Goal: Check status: Check status

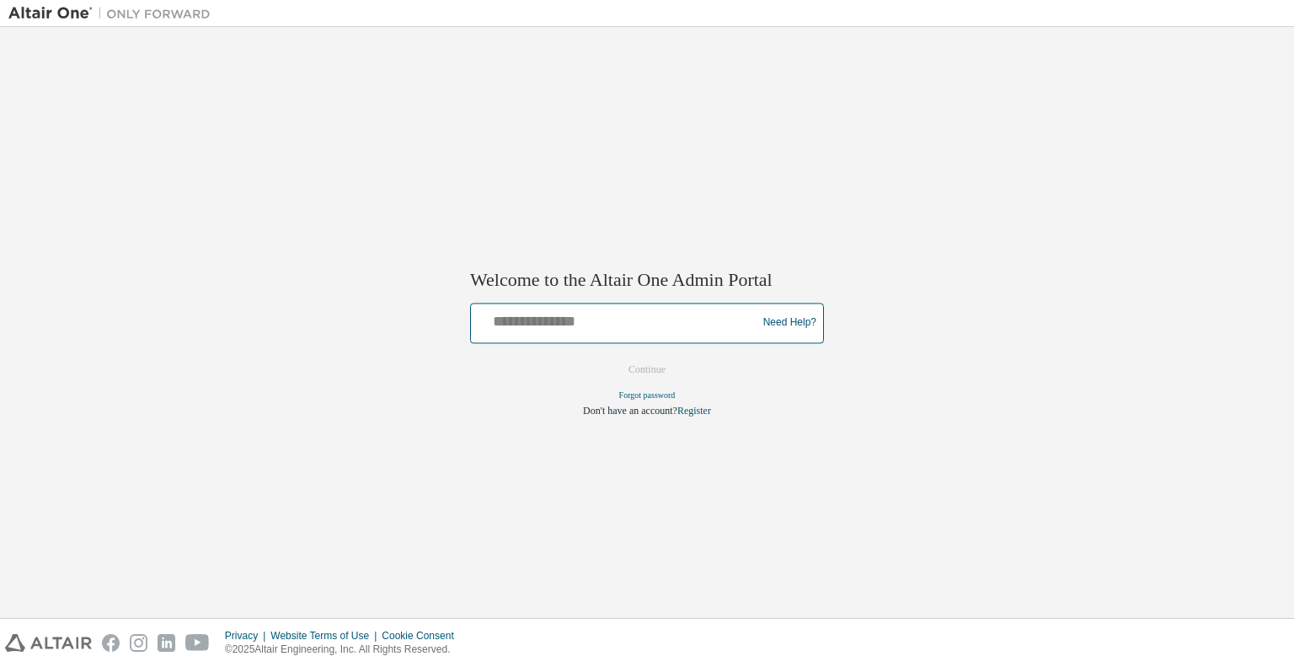
click at [655, 317] on input "text" at bounding box center [616, 319] width 277 height 24
type input "**********"
click at [640, 356] on button "Continue" at bounding box center [647, 368] width 72 height 25
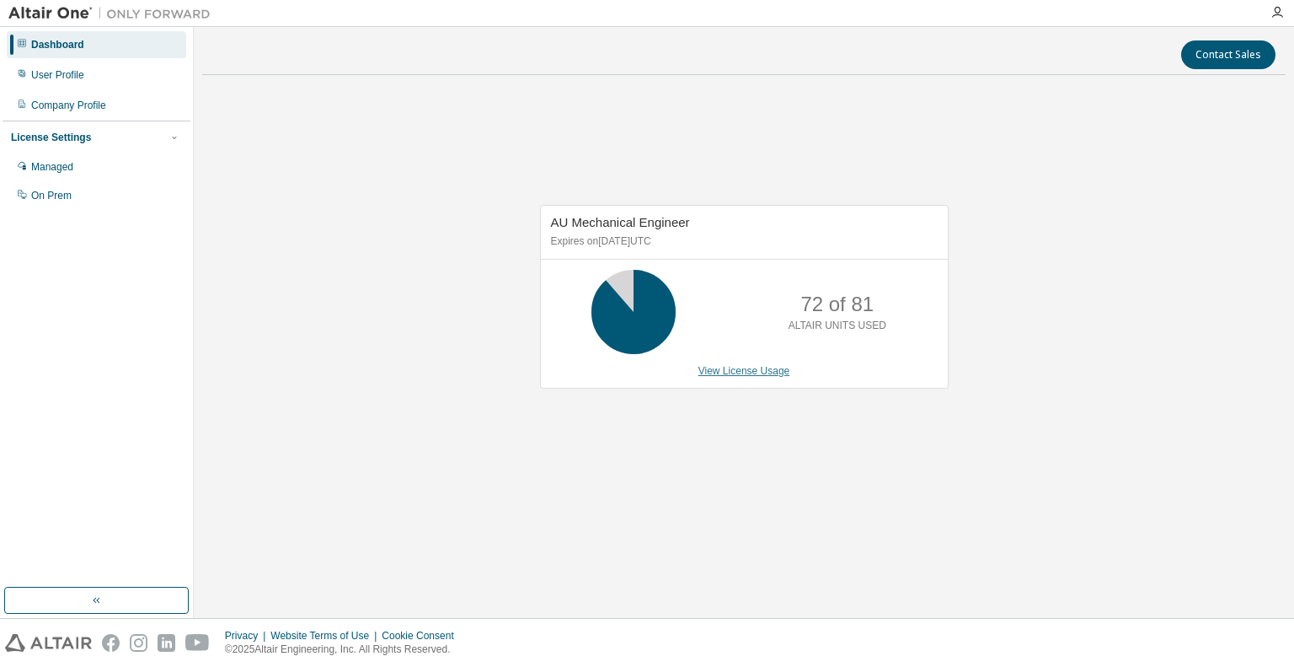
click at [738, 367] on link "View License Usage" at bounding box center [745, 371] width 92 height 12
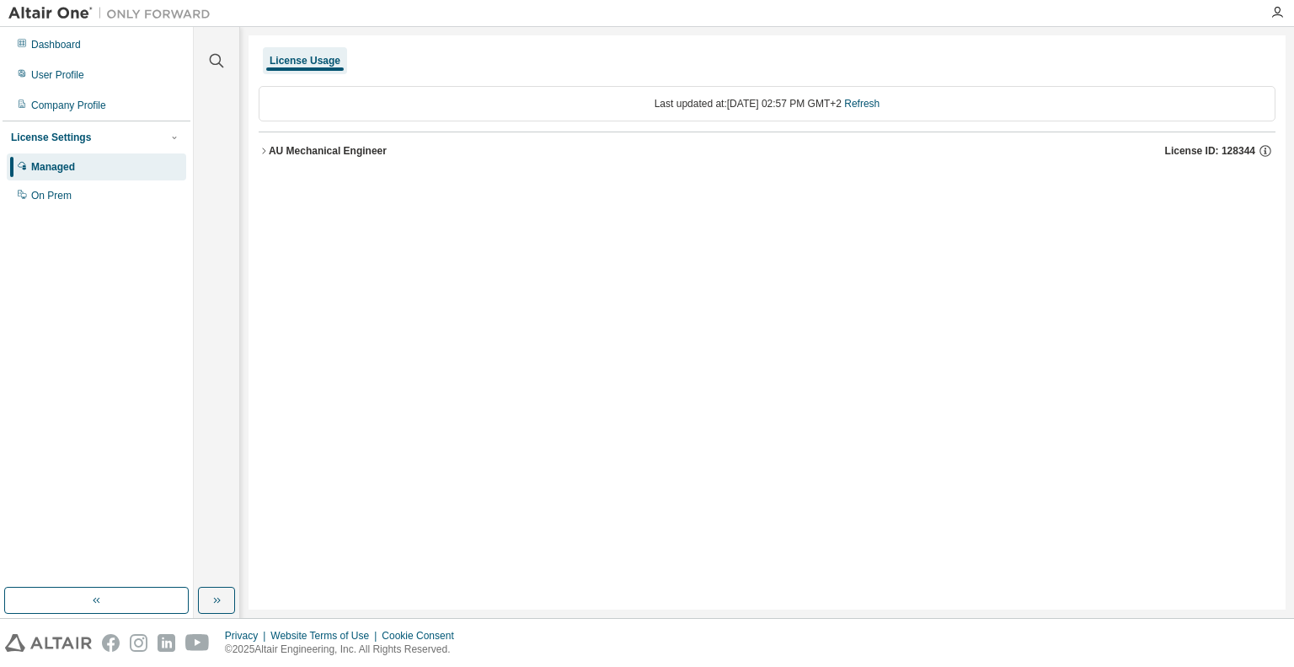
click at [297, 159] on button "AU Mechanical Engineer License ID: 128344" at bounding box center [767, 150] width 1017 height 37
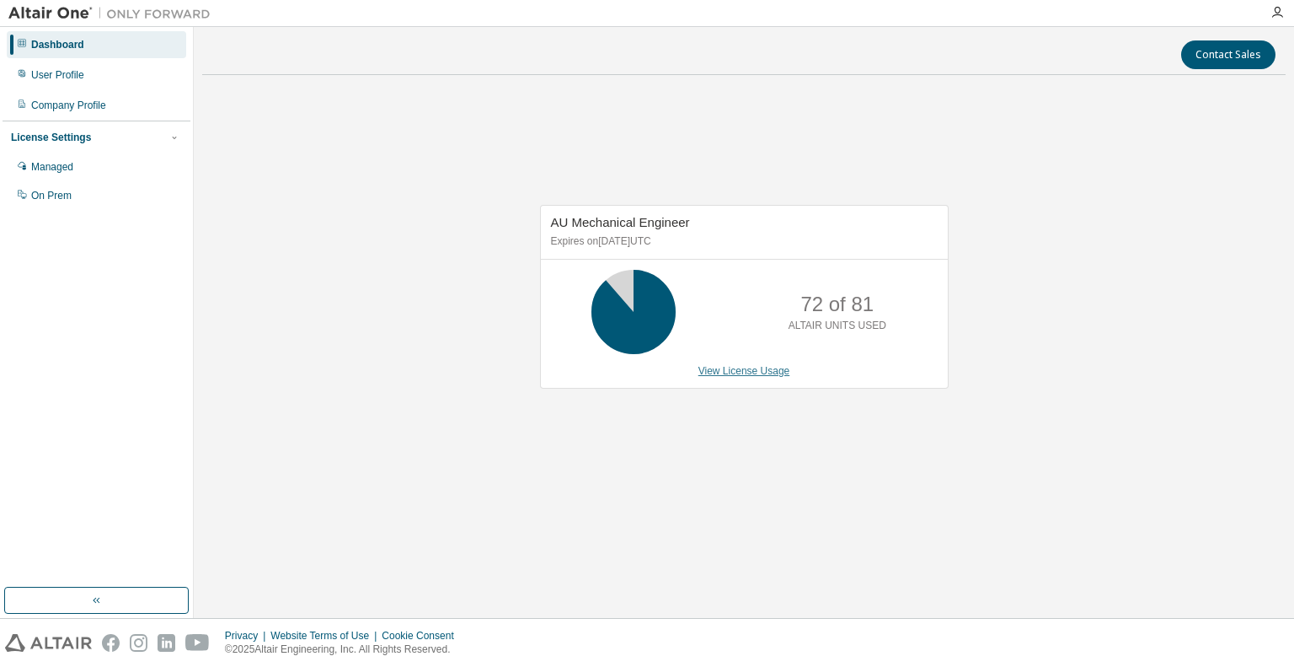
click at [750, 370] on link "View License Usage" at bounding box center [745, 371] width 92 height 12
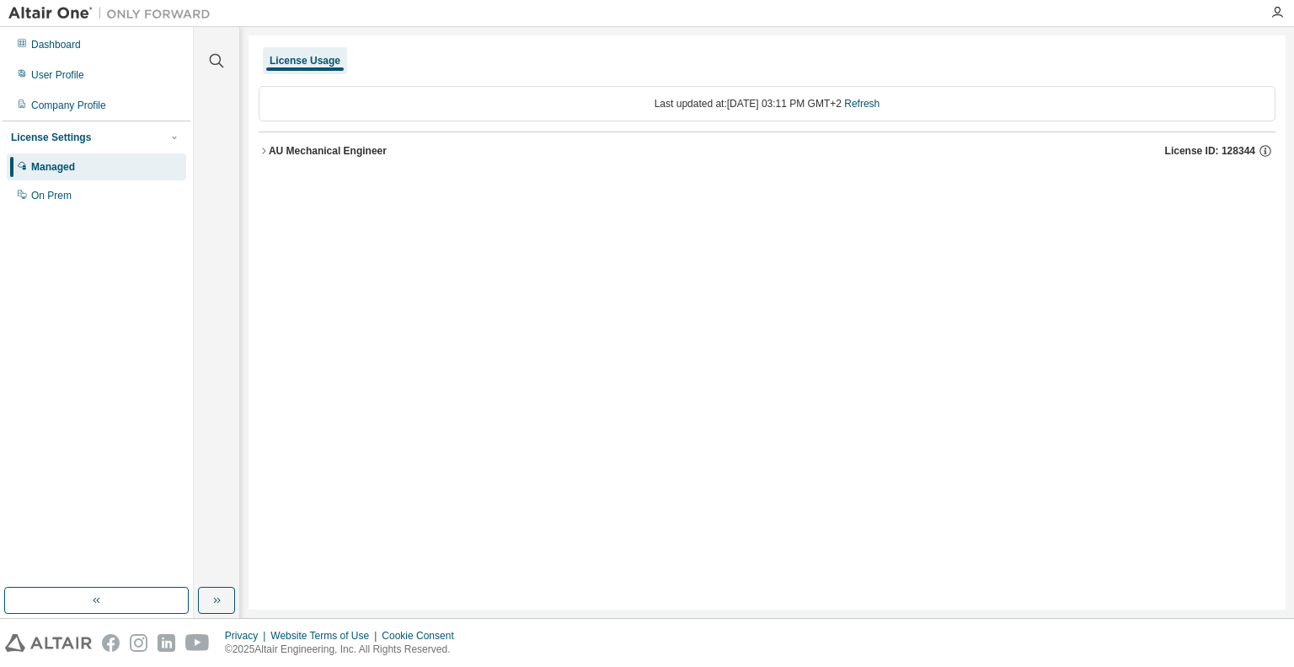
click at [333, 151] on div "AU Mechanical Engineer" at bounding box center [328, 150] width 118 height 13
